Goal: Information Seeking & Learning: Learn about a topic

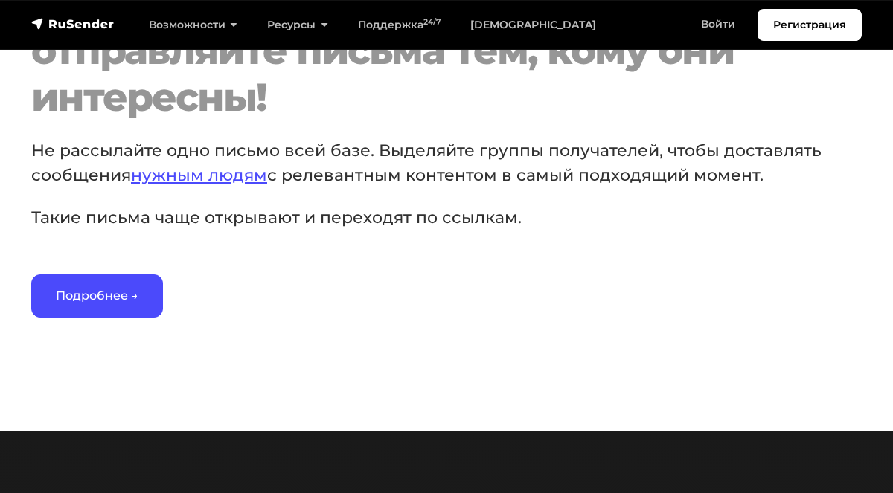
scroll to position [2195, 0]
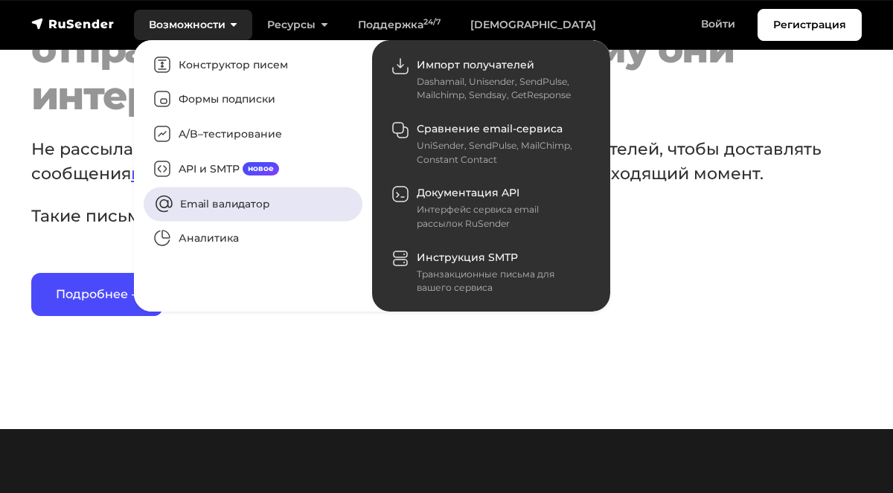
click at [219, 207] on link "Email валидатор" at bounding box center [253, 204] width 219 height 34
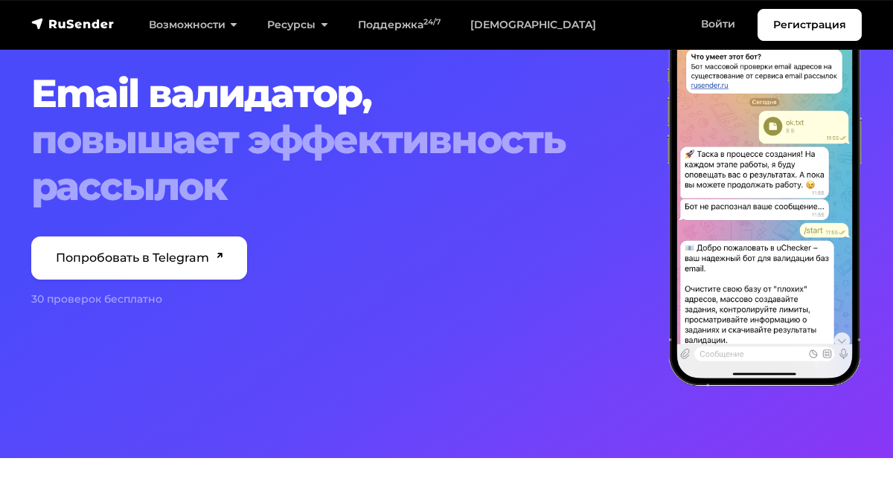
scroll to position [124, 0]
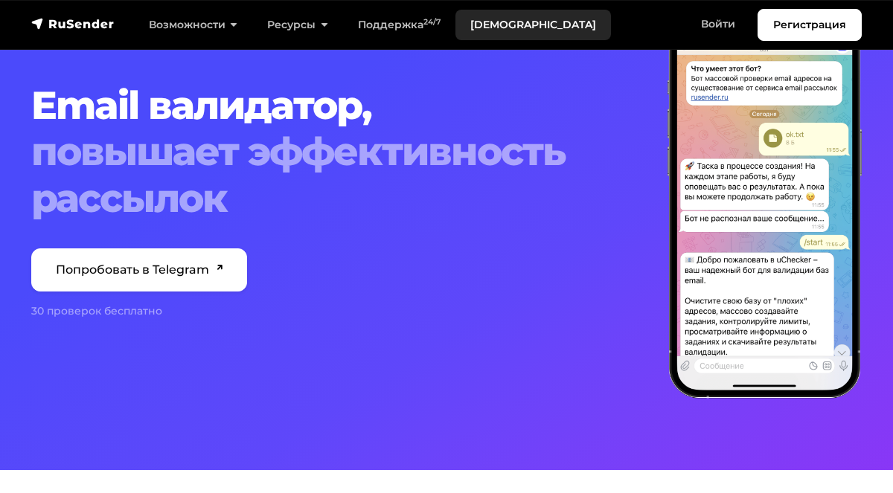
click at [497, 25] on link "[DEMOGRAPHIC_DATA]" at bounding box center [532, 25] width 155 height 30
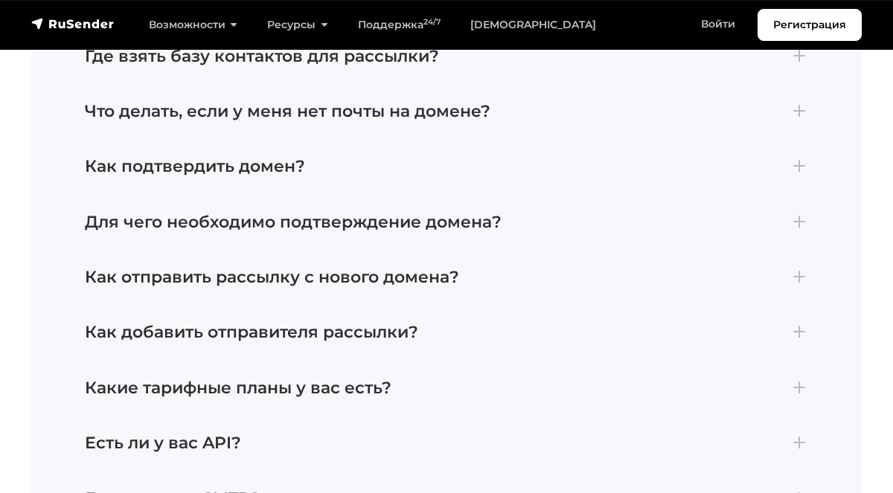
scroll to position [3567, 0]
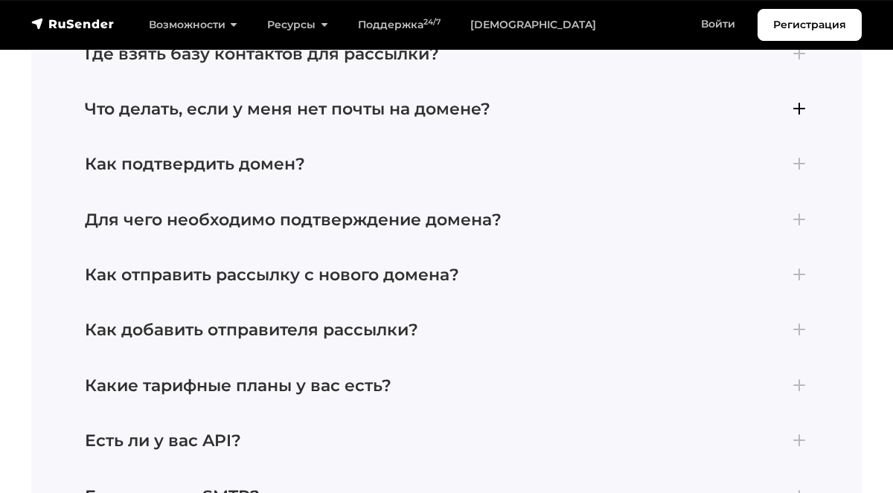
click at [798, 100] on h4 "Что делать, если у меня нет почты на домене?" at bounding box center [446, 109] width 723 height 19
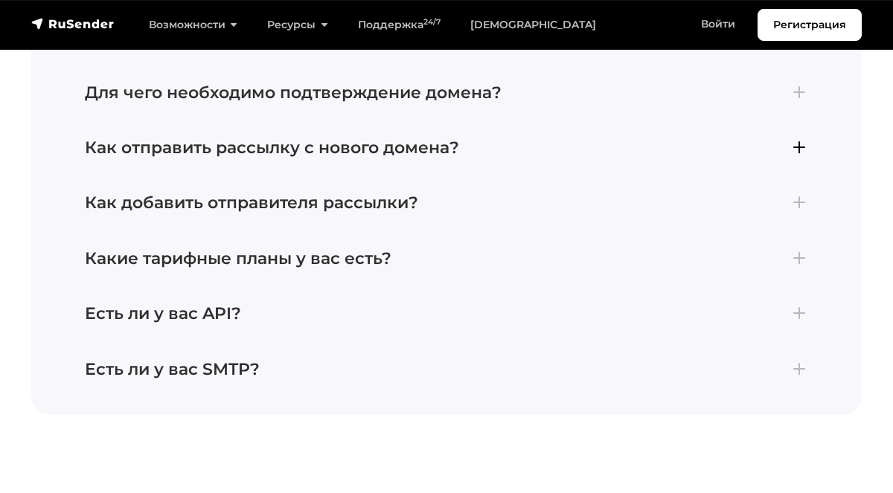
scroll to position [3710, 0]
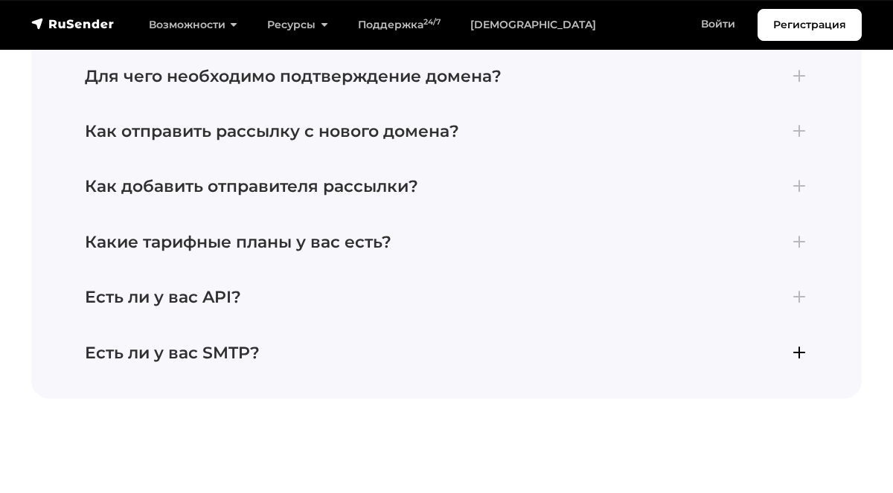
click at [248, 344] on h4 "Есть ли у вас SMTP?" at bounding box center [446, 353] width 723 height 19
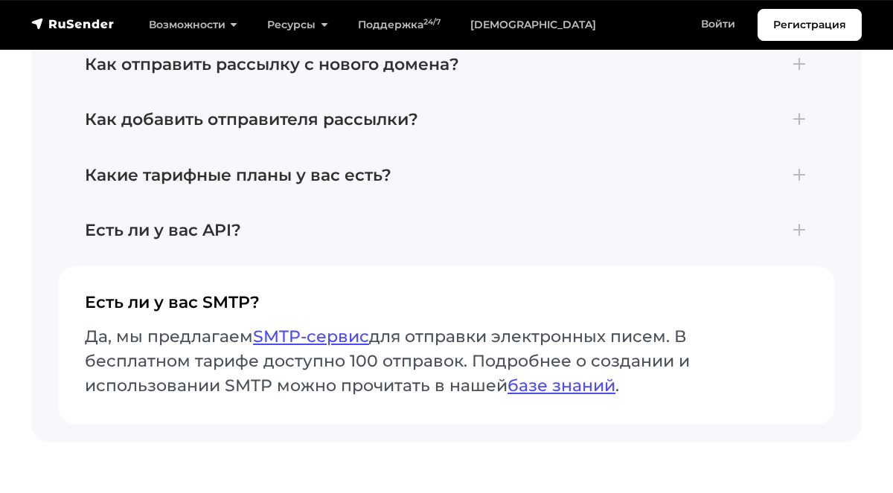
scroll to position [3672, 0]
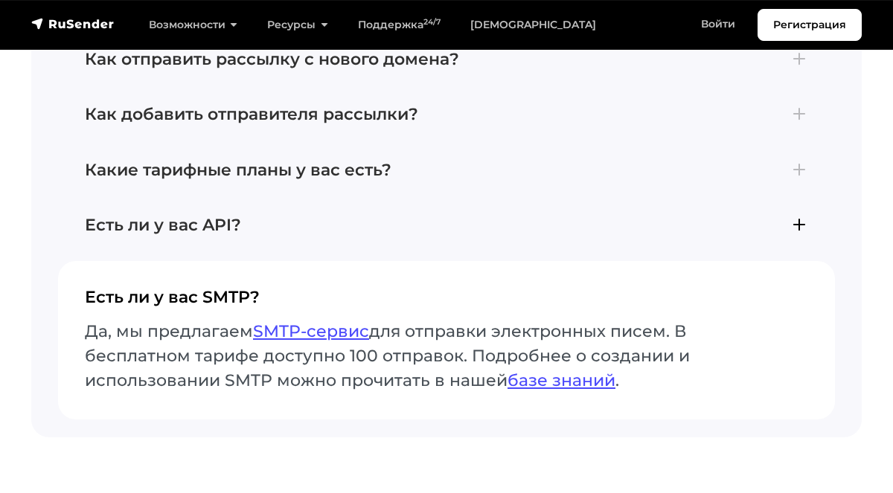
click at [288, 216] on h4 "Есть ли у вас API?" at bounding box center [446, 225] width 723 height 19
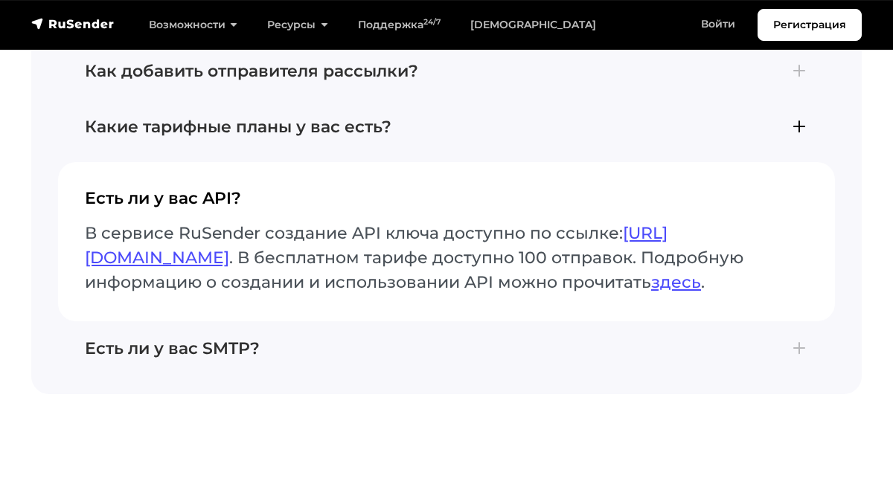
scroll to position [3718, 0]
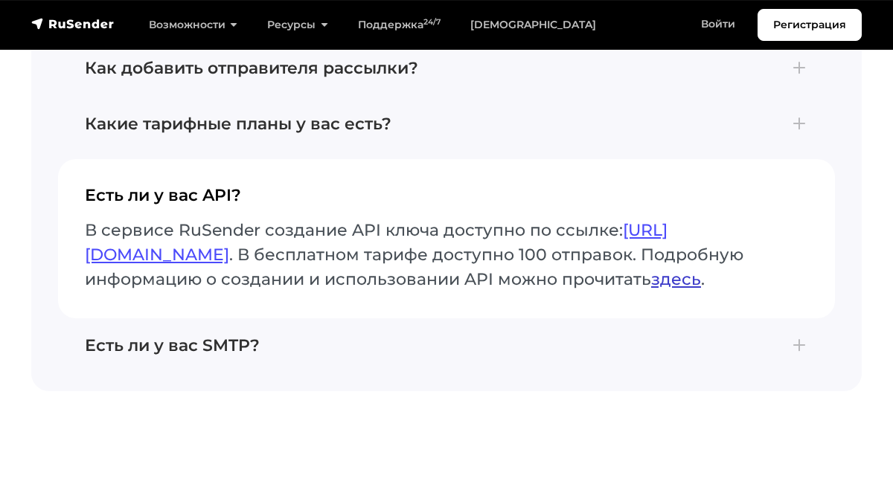
click at [651, 289] on link "здесь" at bounding box center [676, 279] width 50 height 20
click at [217, 186] on h4 "Есть ли у вас API?" at bounding box center [446, 201] width 723 height 31
drag, startPoint x: 199, startPoint y: 182, endPoint x: 242, endPoint y: 183, distance: 43.1
click at [242, 186] on h4 "Есть ли у вас API?" at bounding box center [446, 201] width 723 height 31
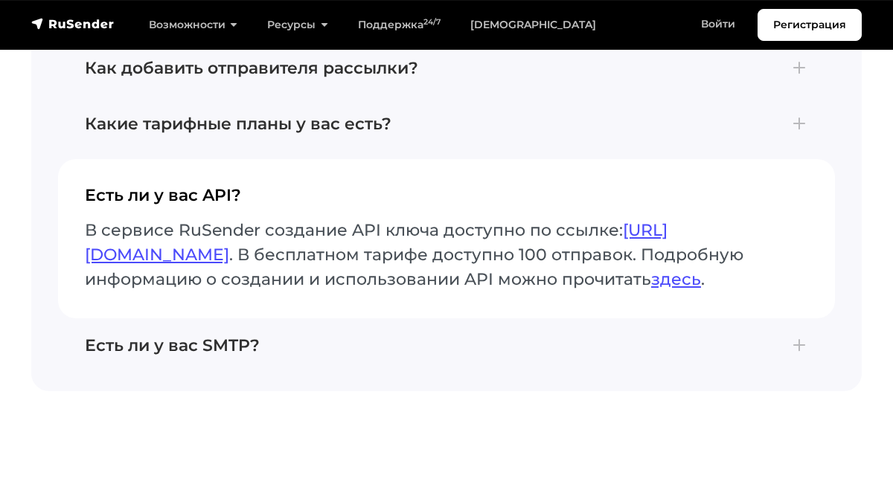
drag, startPoint x: 351, startPoint y: 218, endPoint x: 434, endPoint y: 222, distance: 82.6
click at [434, 222] on p "В сервисе RuSender создание API ключа доступно по ссылке: [URL][DOMAIN_NAME] . …" at bounding box center [446, 255] width 723 height 74
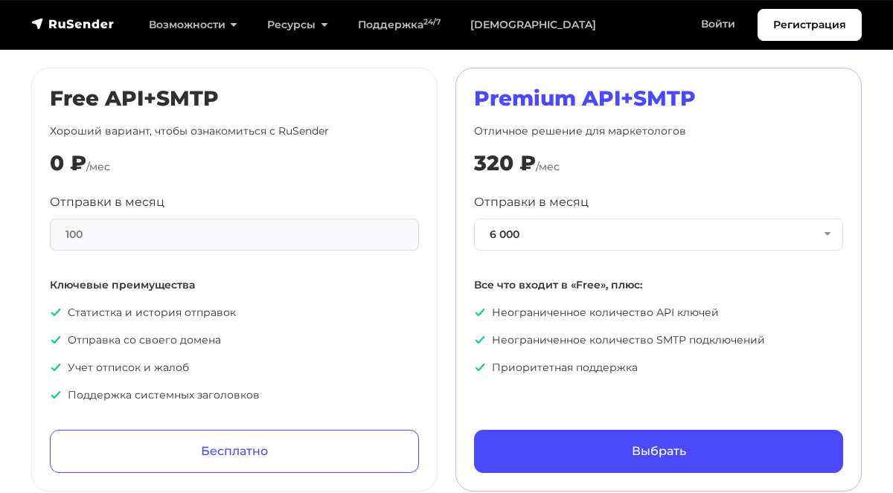
scroll to position [713, 0]
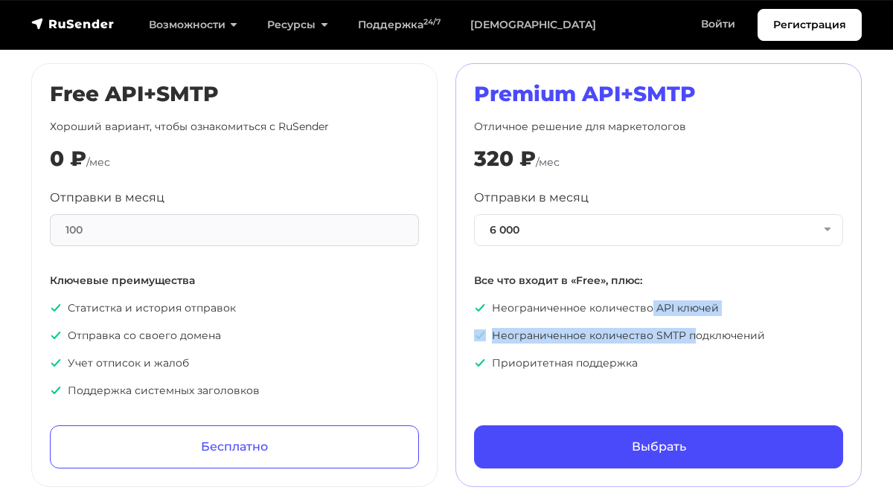
drag, startPoint x: 648, startPoint y: 306, endPoint x: 691, endPoint y: 337, distance: 53.3
click at [691, 337] on ul "Неограниченное количество API ключей Неограниченное количество SMTP подключений…" at bounding box center [658, 336] width 369 height 71
copy ul "API ключей Неограниченное количество SMTP п"
